Goal: Use online tool/utility: Utilize a website feature to perform a specific function

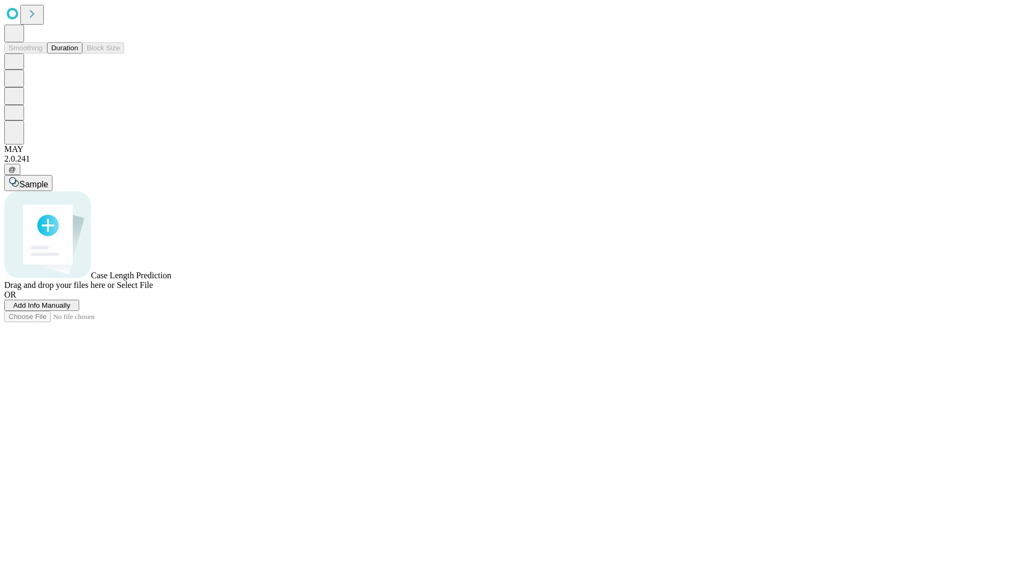
click at [71, 309] on span "Add Info Manually" at bounding box center [41, 305] width 57 height 8
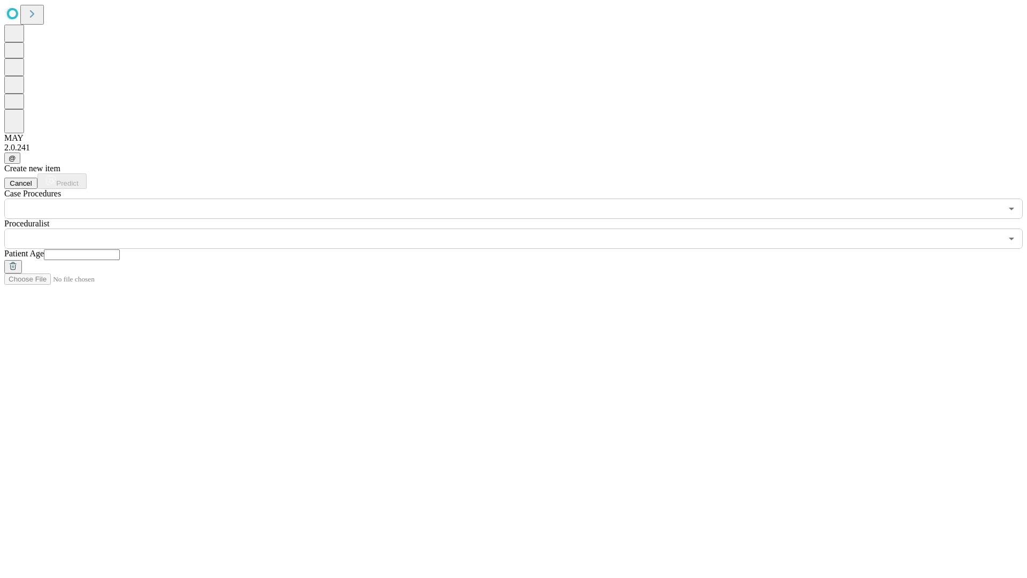
click at [120, 249] on input "text" at bounding box center [82, 254] width 76 height 11
type input "*"
click at [521, 228] on input "text" at bounding box center [502, 238] width 997 height 20
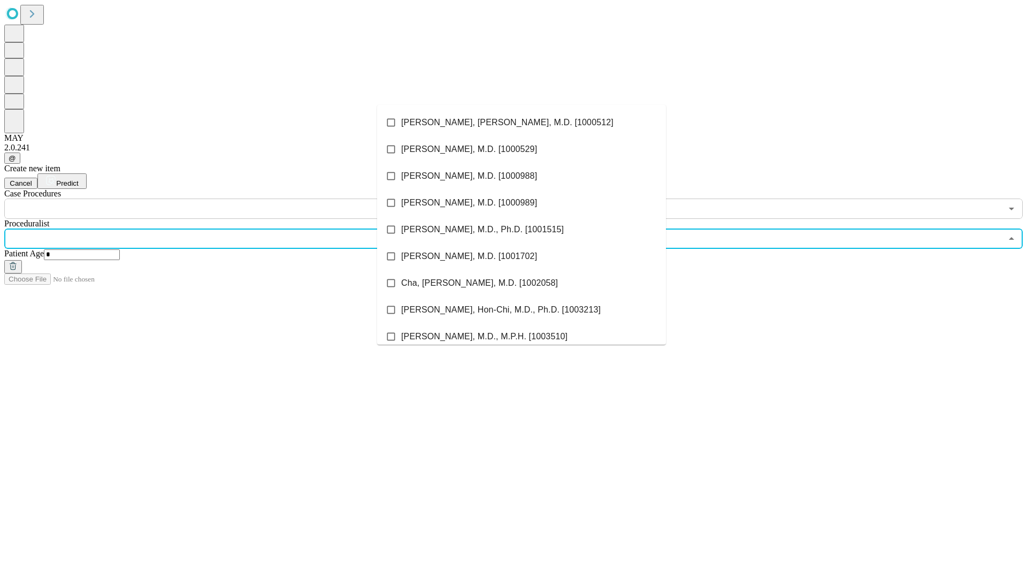
click at [521, 122] on li "[PERSON_NAME], [PERSON_NAME], M.D. [1000512]" at bounding box center [521, 122] width 289 height 27
click at [225, 198] on input "text" at bounding box center [502, 208] width 997 height 20
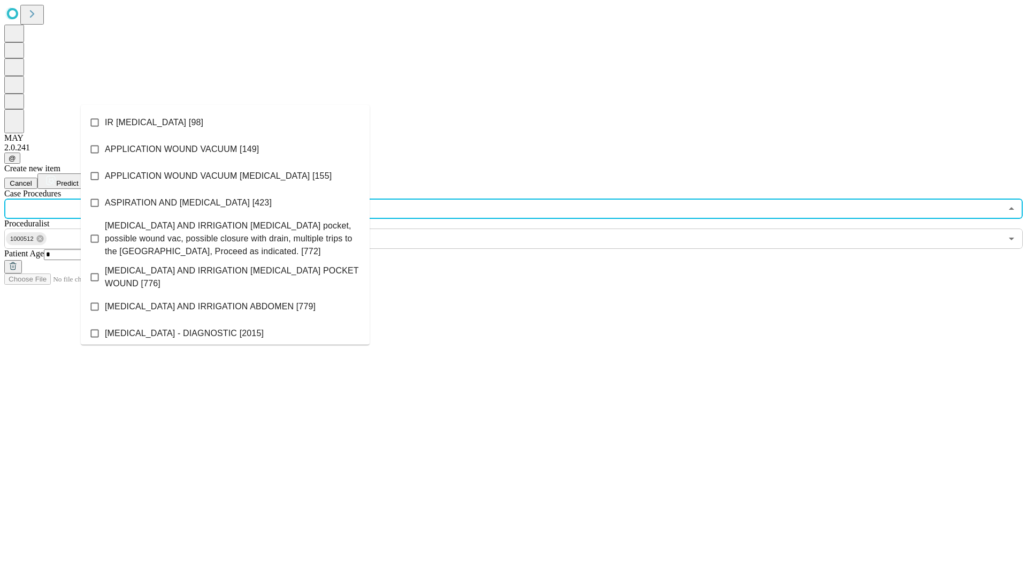
click at [225, 122] on li "IR [MEDICAL_DATA] [98]" at bounding box center [225, 122] width 289 height 27
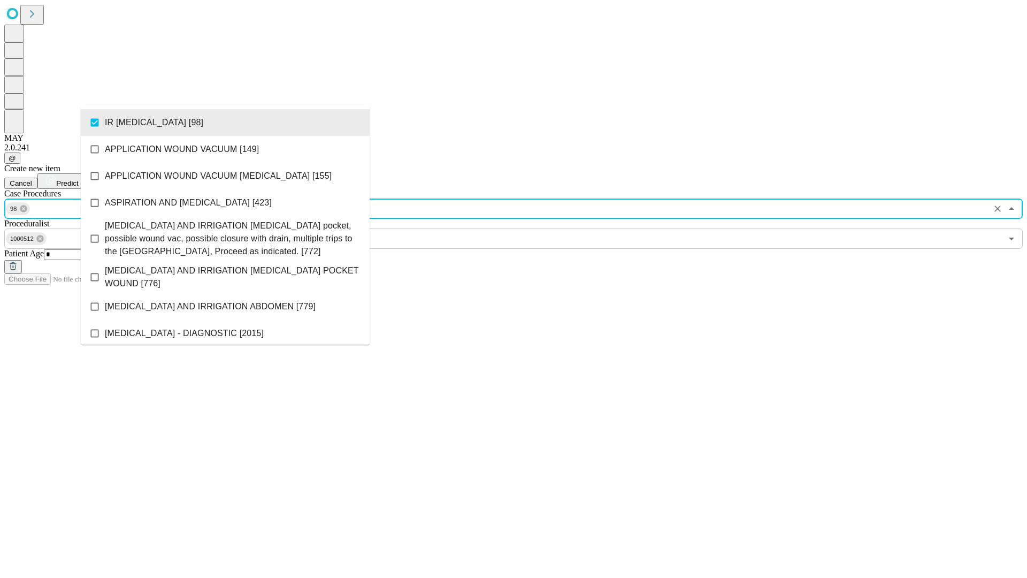
click at [78, 179] on span "Predict" at bounding box center [67, 183] width 22 height 8
